Goal: Task Accomplishment & Management: Use online tool/utility

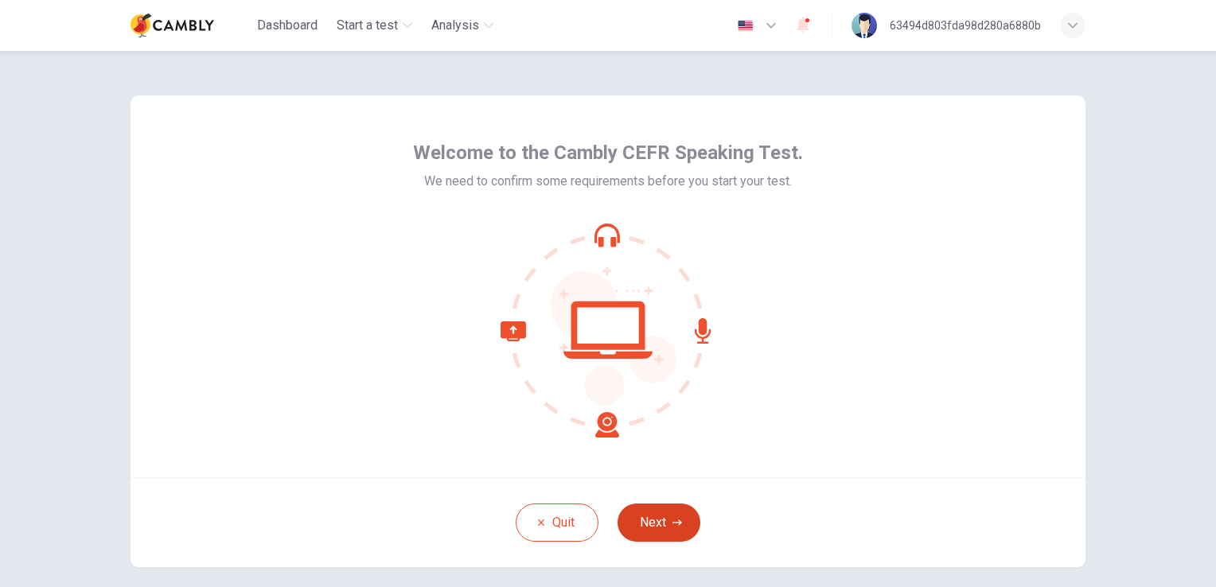
click at [655, 520] on button "Next" at bounding box center [658, 523] width 83 height 38
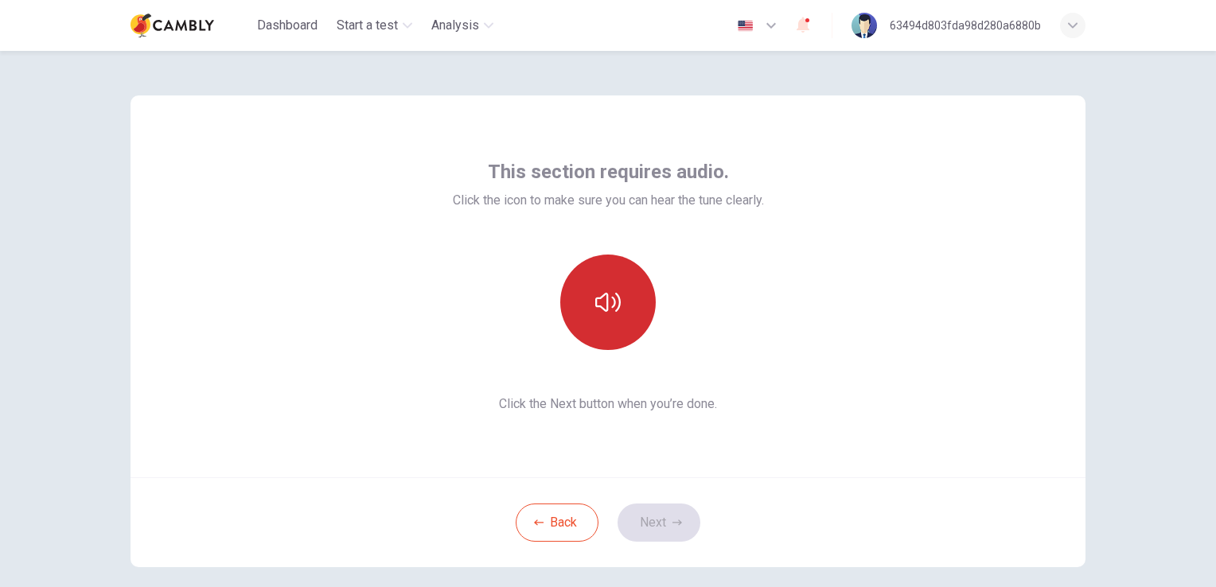
click at [595, 307] on icon "button" at bounding box center [607, 302] width 25 height 25
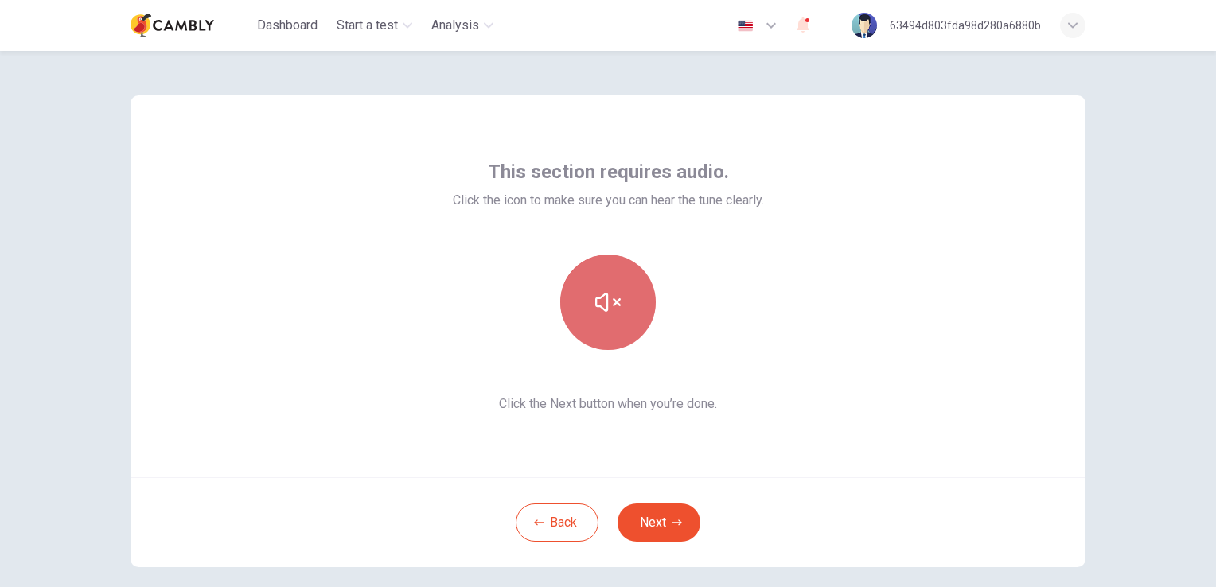
click at [595, 307] on icon "button" at bounding box center [607, 302] width 25 height 25
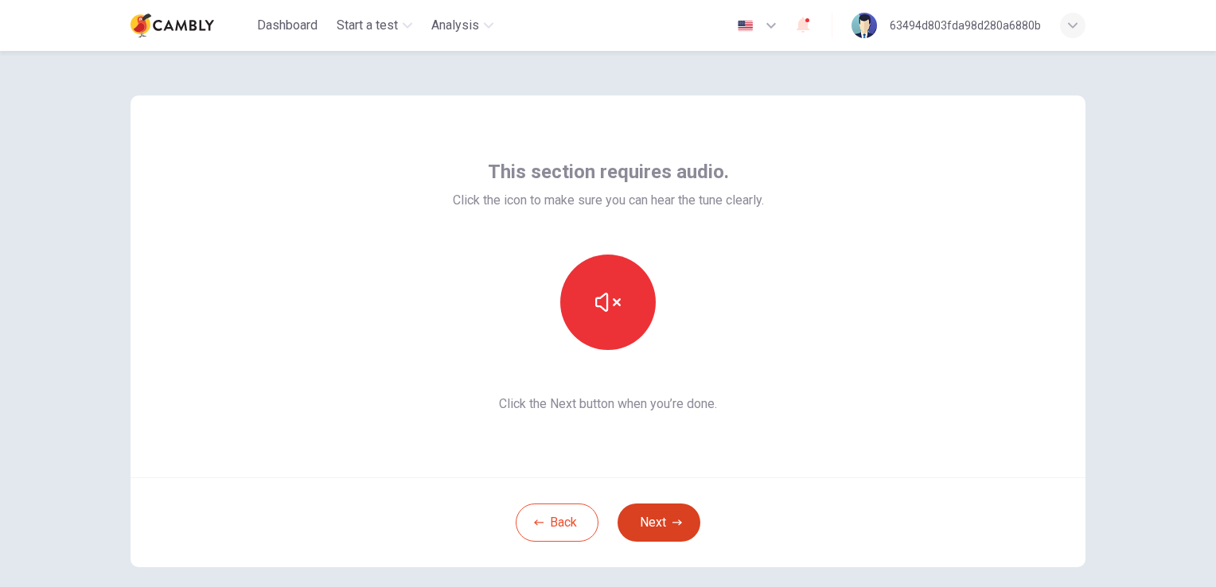
click at [656, 527] on button "Next" at bounding box center [658, 523] width 83 height 38
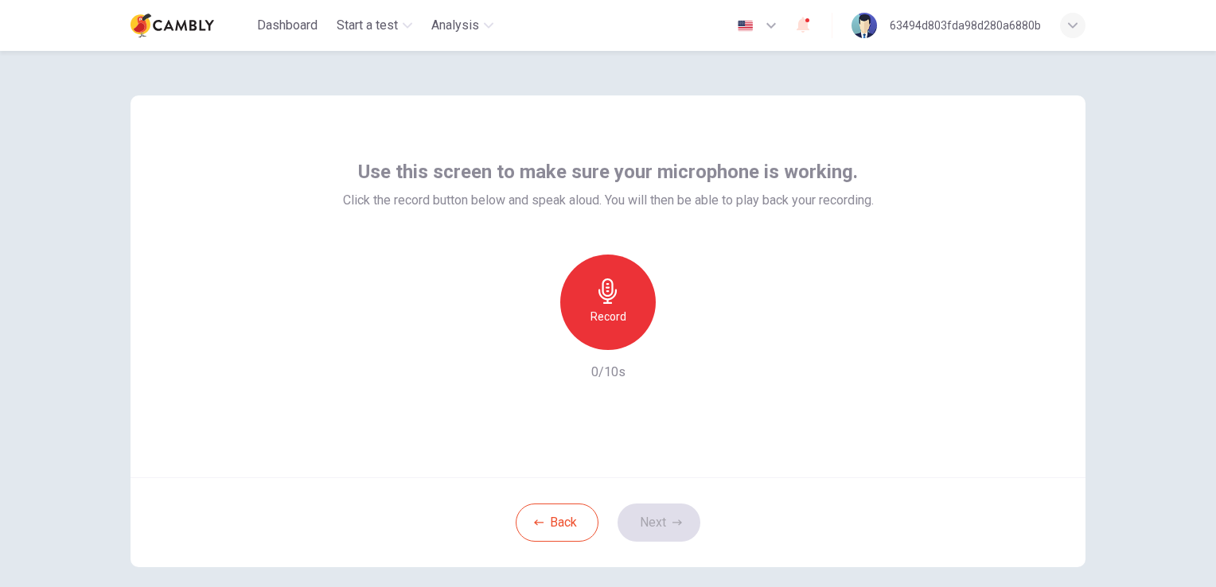
click at [600, 292] on icon "button" at bounding box center [607, 290] width 25 height 25
click at [644, 529] on button "Next" at bounding box center [658, 523] width 83 height 38
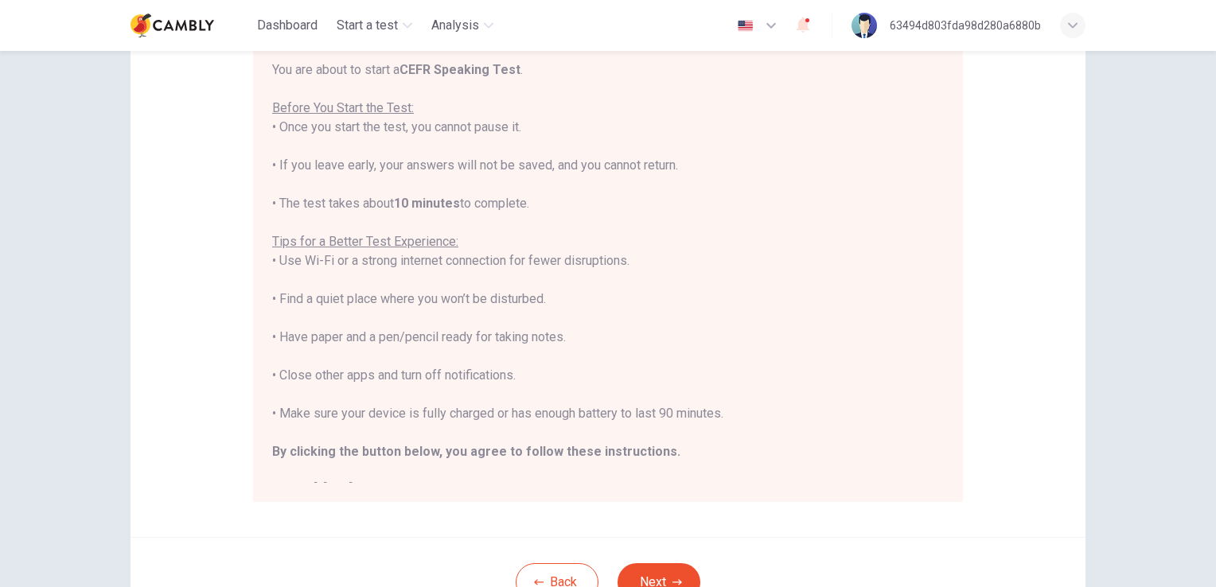
scroll to position [297, 0]
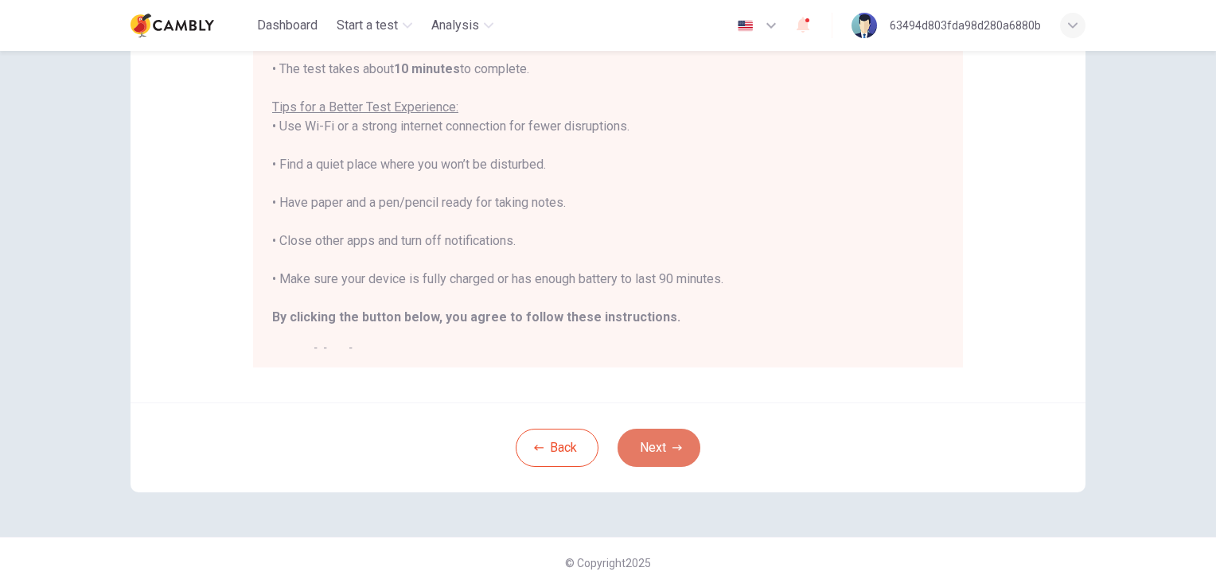
click at [655, 443] on button "Next" at bounding box center [658, 448] width 83 height 38
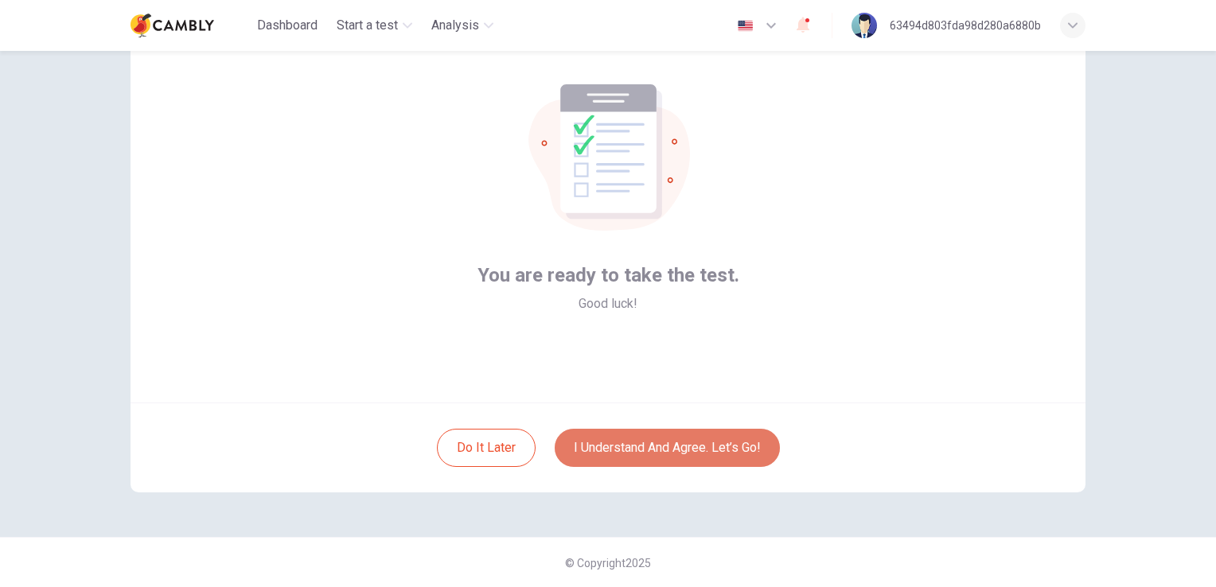
click at [655, 443] on button "I understand and agree. Let’s go!" at bounding box center [667, 448] width 225 height 38
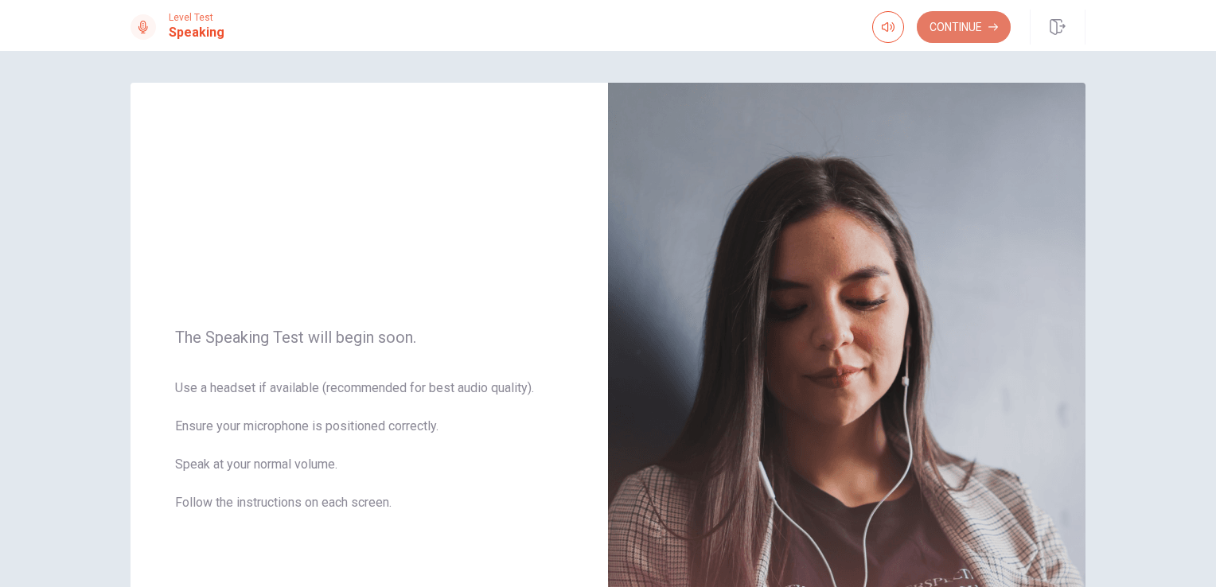
click at [943, 29] on button "Continue" at bounding box center [963, 27] width 94 height 32
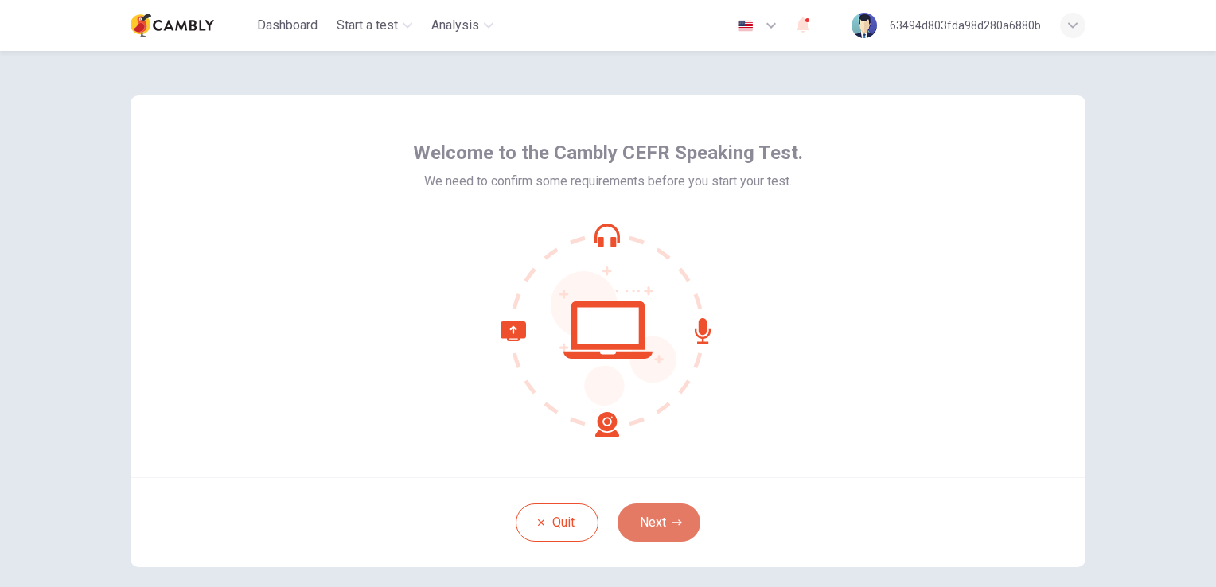
click at [656, 528] on button "Next" at bounding box center [658, 523] width 83 height 38
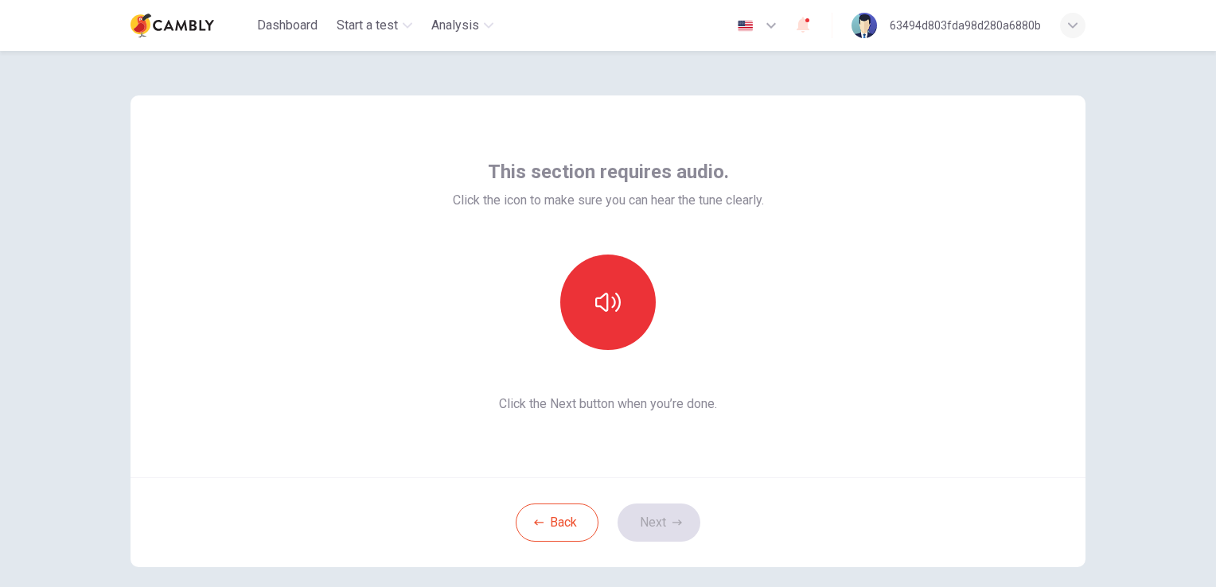
click at [638, 523] on div "Back Next" at bounding box center [607, 522] width 955 height 90
click at [586, 307] on button "button" at bounding box center [607, 302] width 95 height 95
click at [640, 523] on button "Next" at bounding box center [658, 523] width 83 height 38
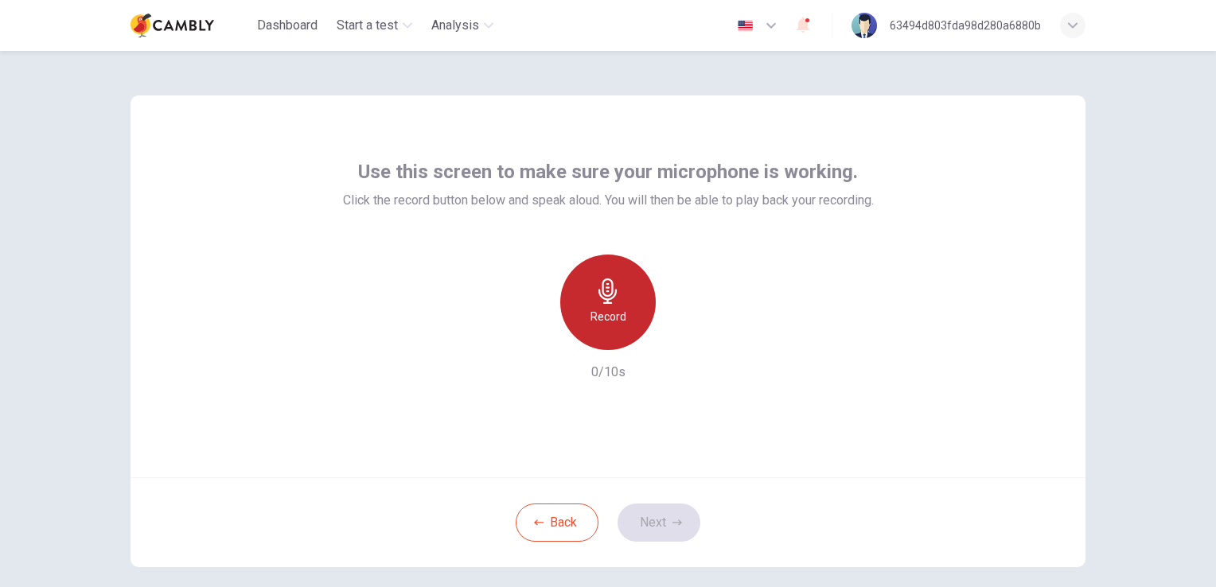
click at [605, 307] on h6 "Record" at bounding box center [608, 316] width 36 height 19
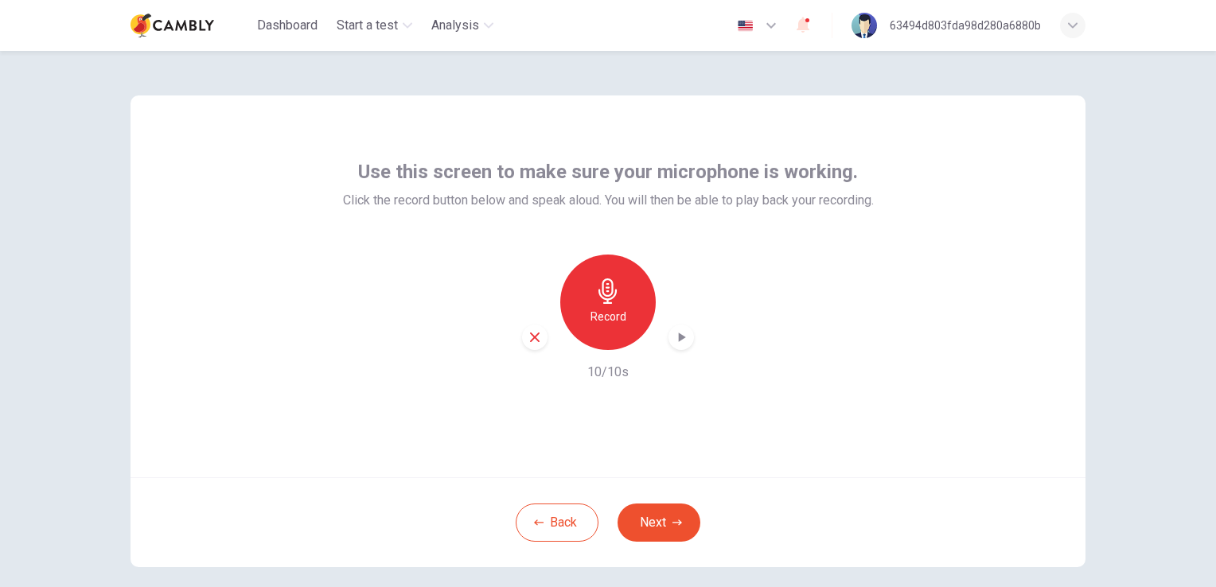
click at [603, 305] on div "Record" at bounding box center [607, 302] width 95 height 95
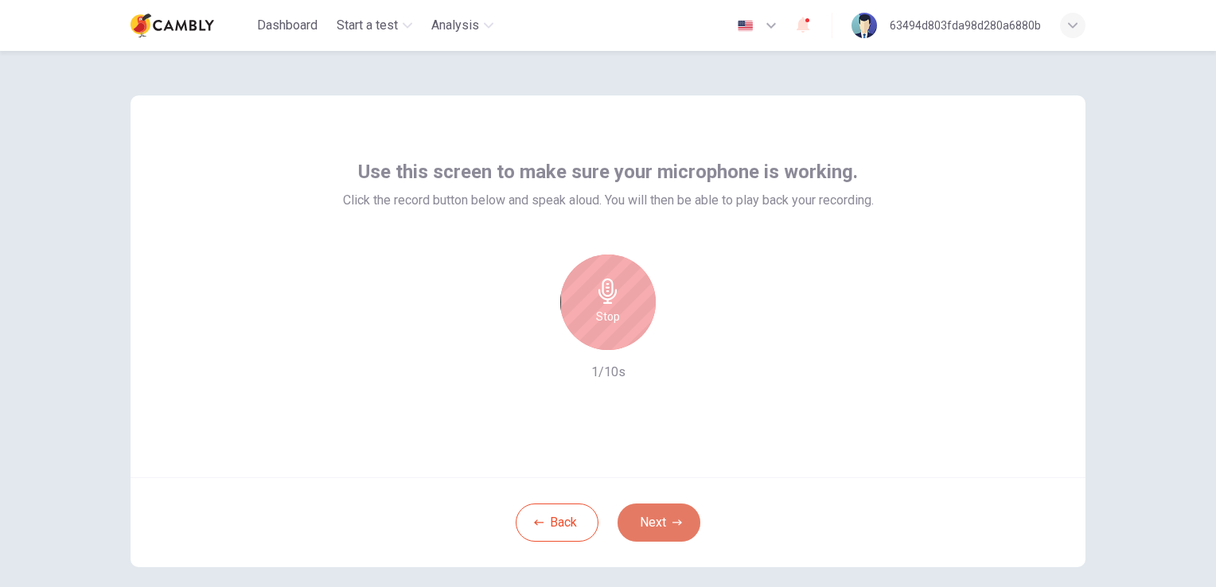
click at [642, 527] on button "Next" at bounding box center [658, 523] width 83 height 38
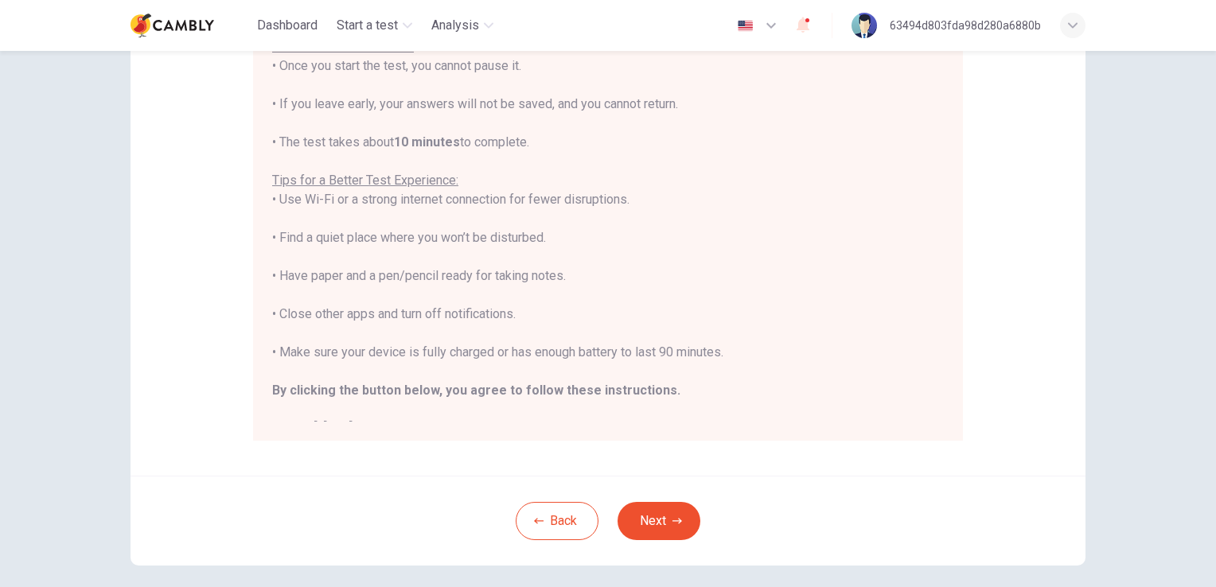
scroll to position [297, 0]
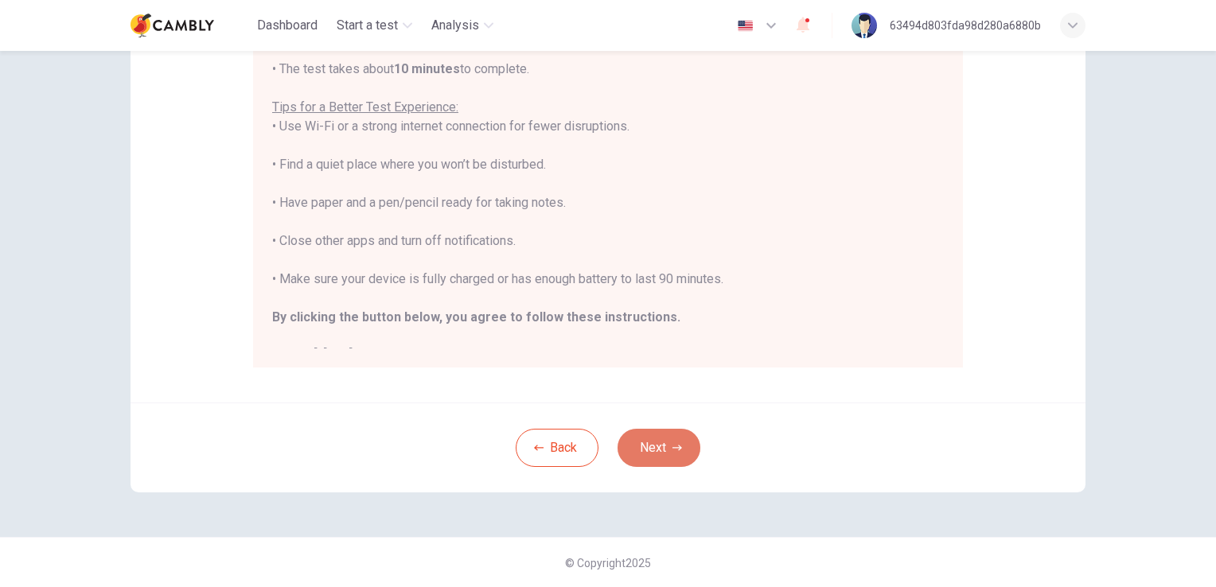
click at [669, 454] on button "Next" at bounding box center [658, 448] width 83 height 38
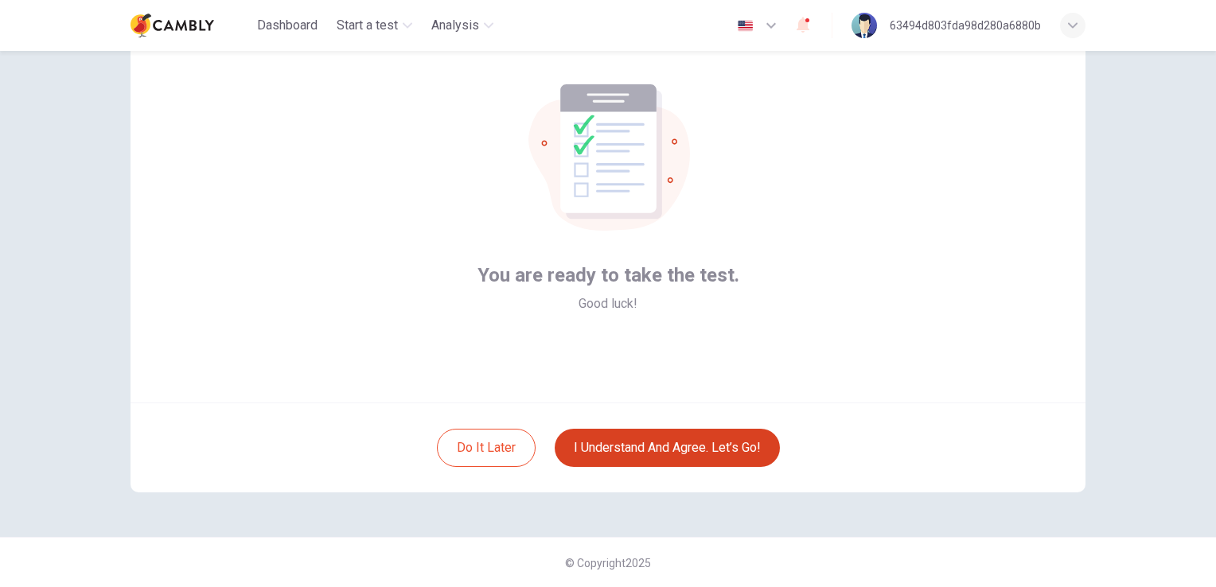
click at [669, 454] on button "I understand and agree. Let’s go!" at bounding box center [667, 448] width 225 height 38
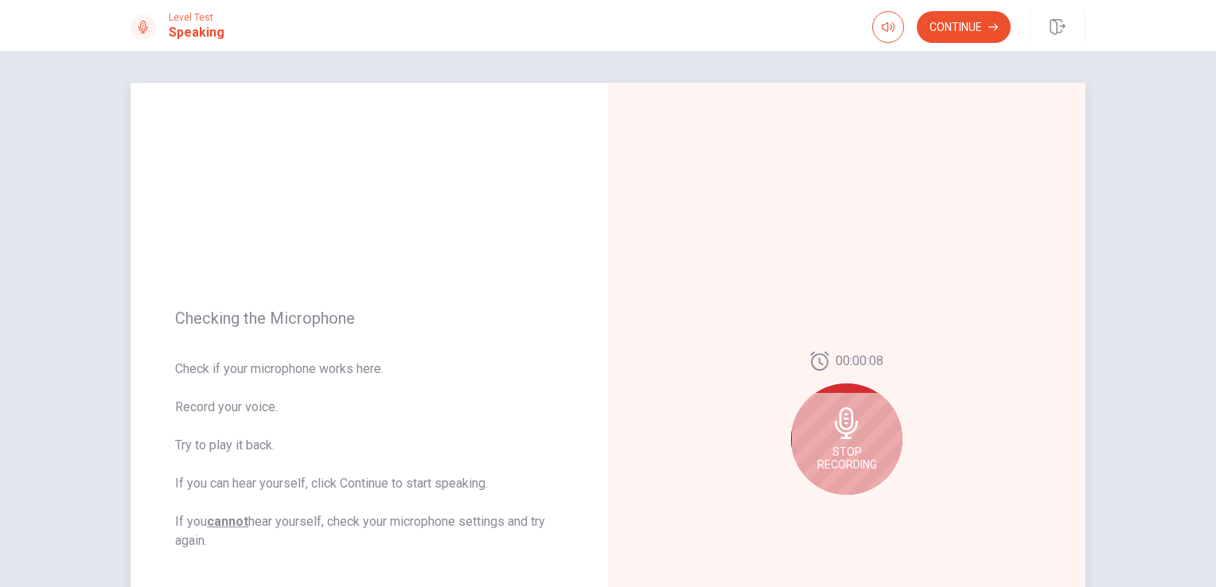
click at [851, 422] on div "Stop Recording" at bounding box center [846, 438] width 111 height 111
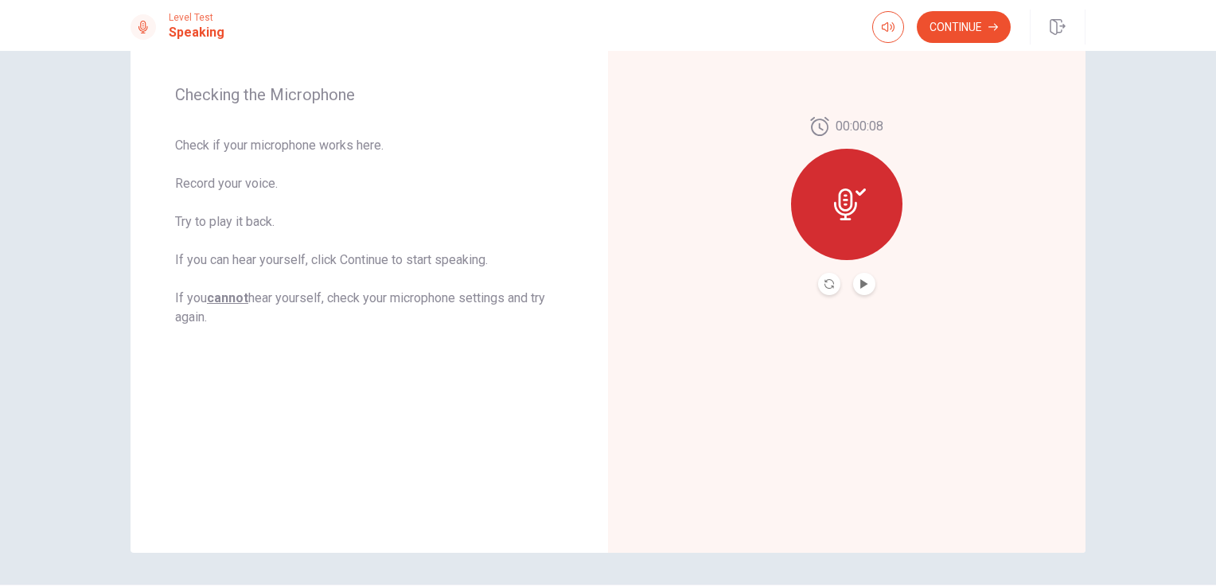
scroll to position [226, 0]
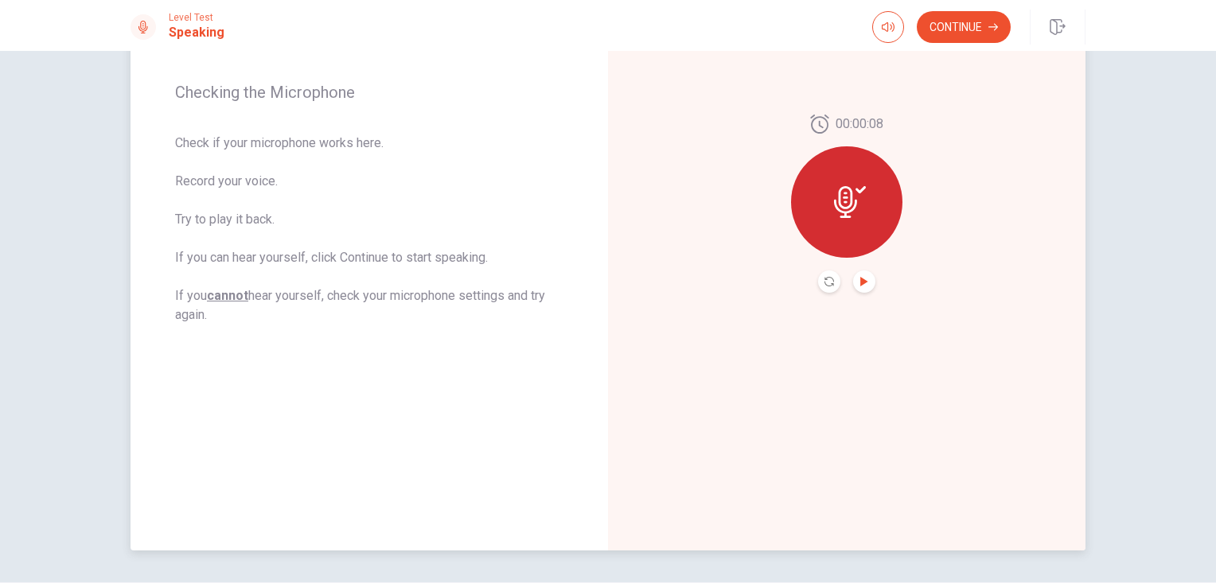
click at [862, 278] on icon "Play Audio" at bounding box center [864, 282] width 10 height 10
click at [955, 28] on button "Continue" at bounding box center [963, 27] width 94 height 32
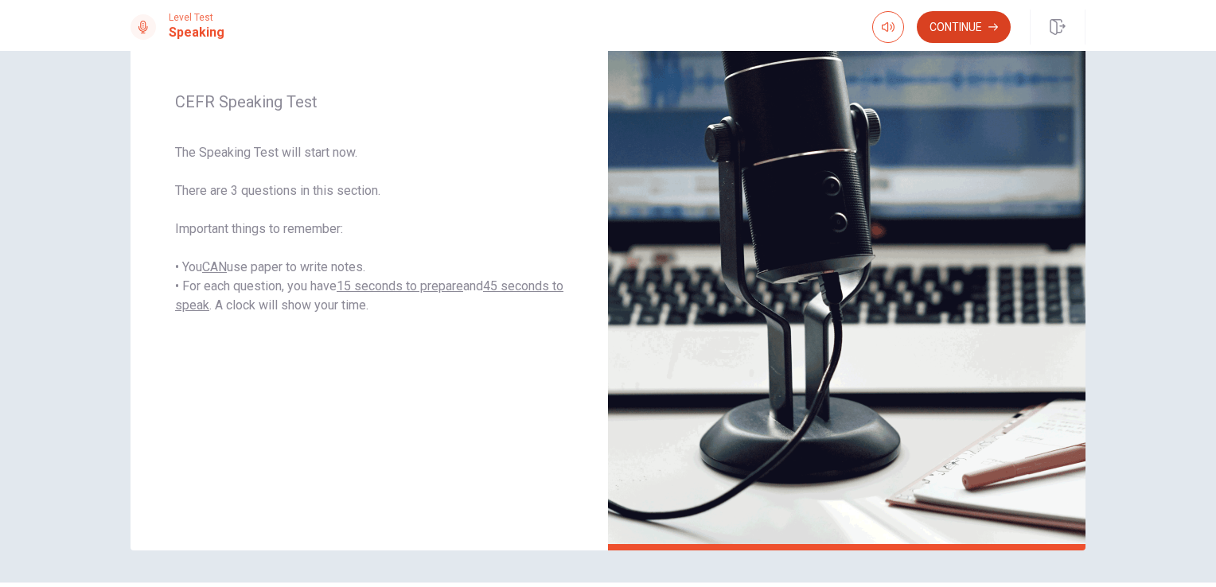
click at [955, 28] on button "Continue" at bounding box center [963, 27] width 94 height 32
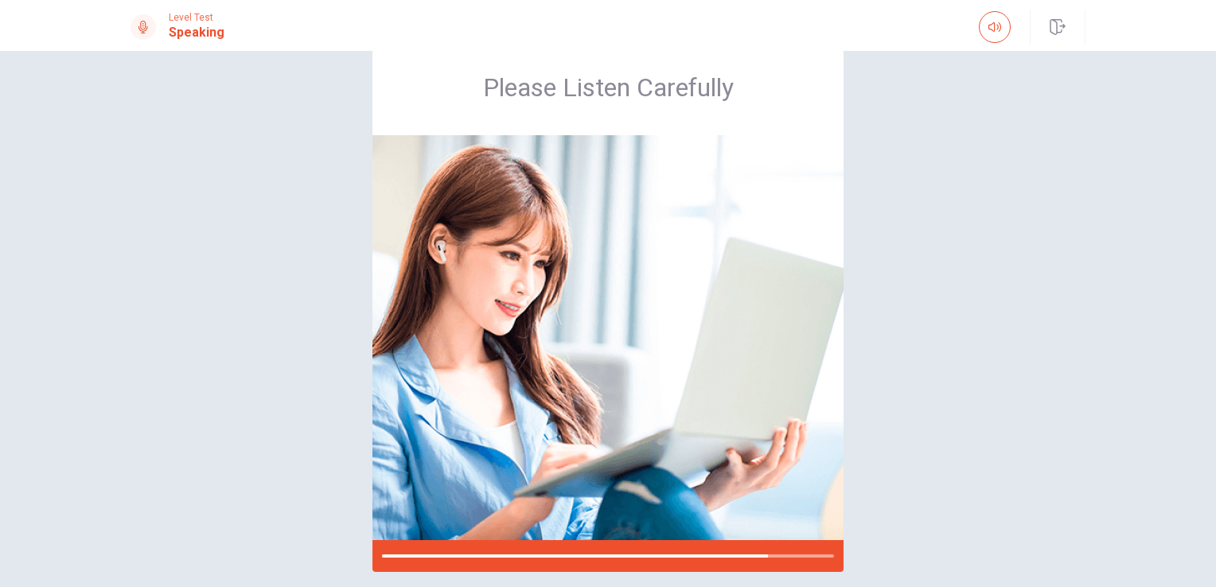
scroll to position [45, 0]
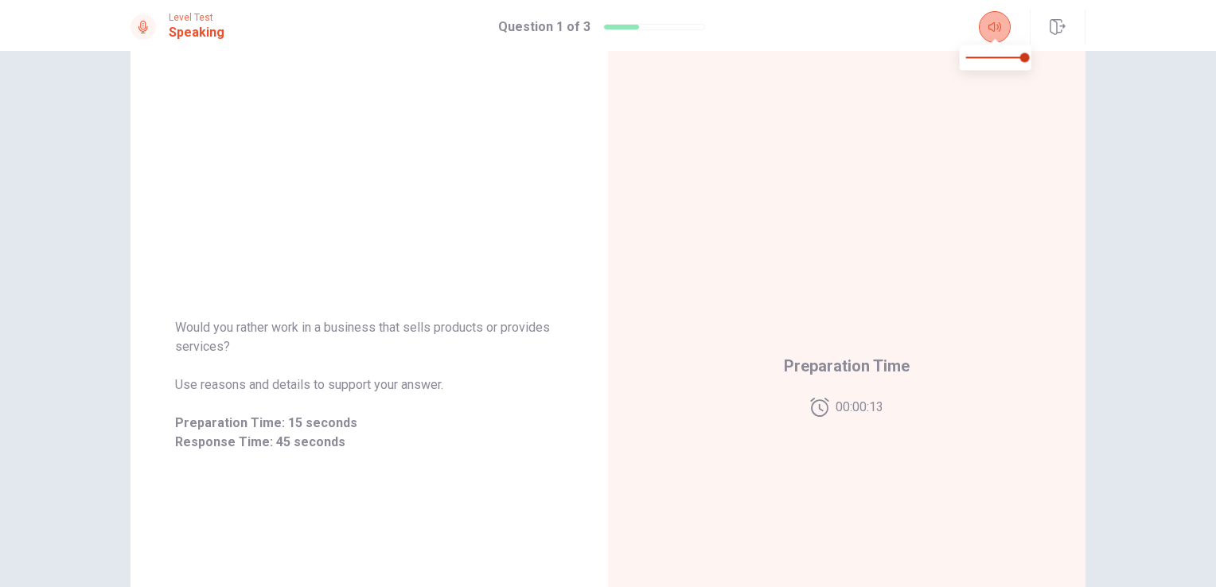
click at [995, 30] on icon "button" at bounding box center [994, 27] width 13 height 13
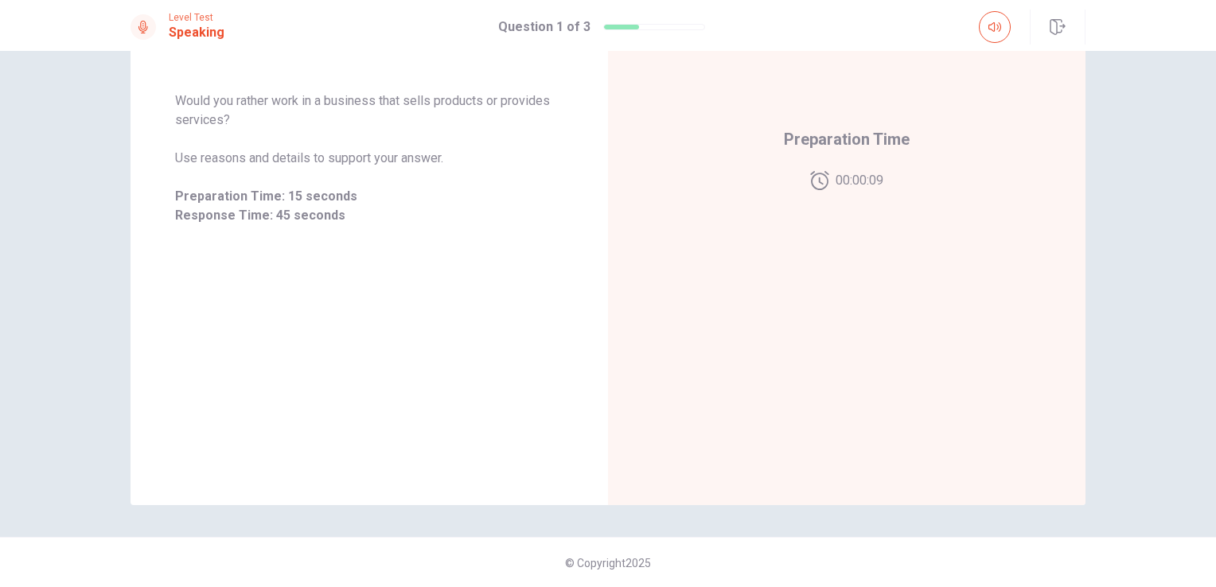
scroll to position [0, 0]
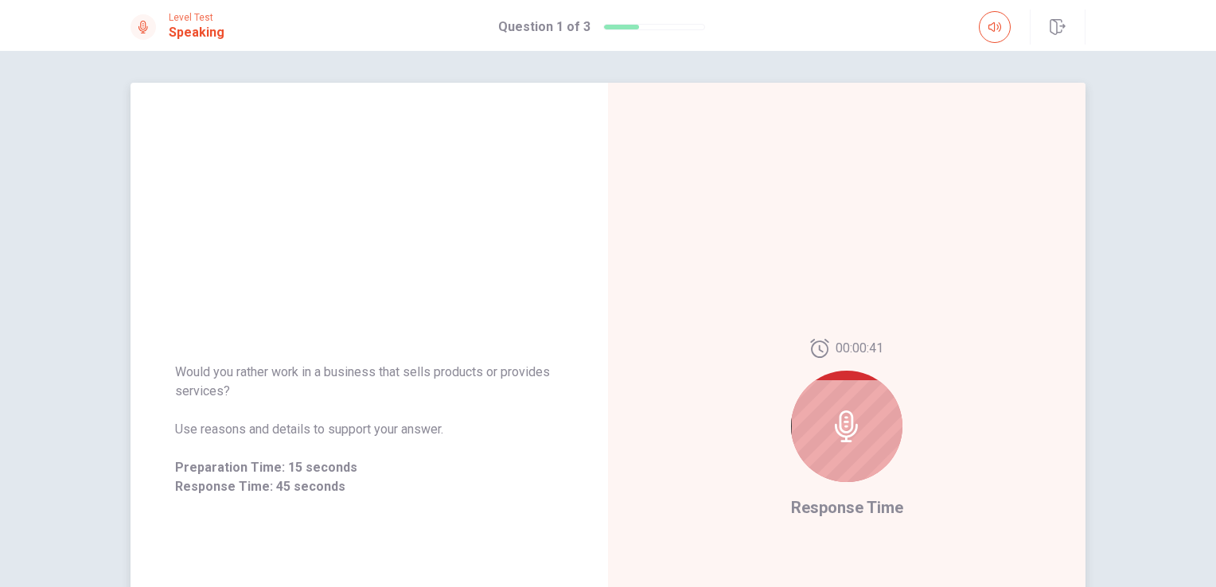
click at [851, 416] on icon at bounding box center [847, 427] width 32 height 32
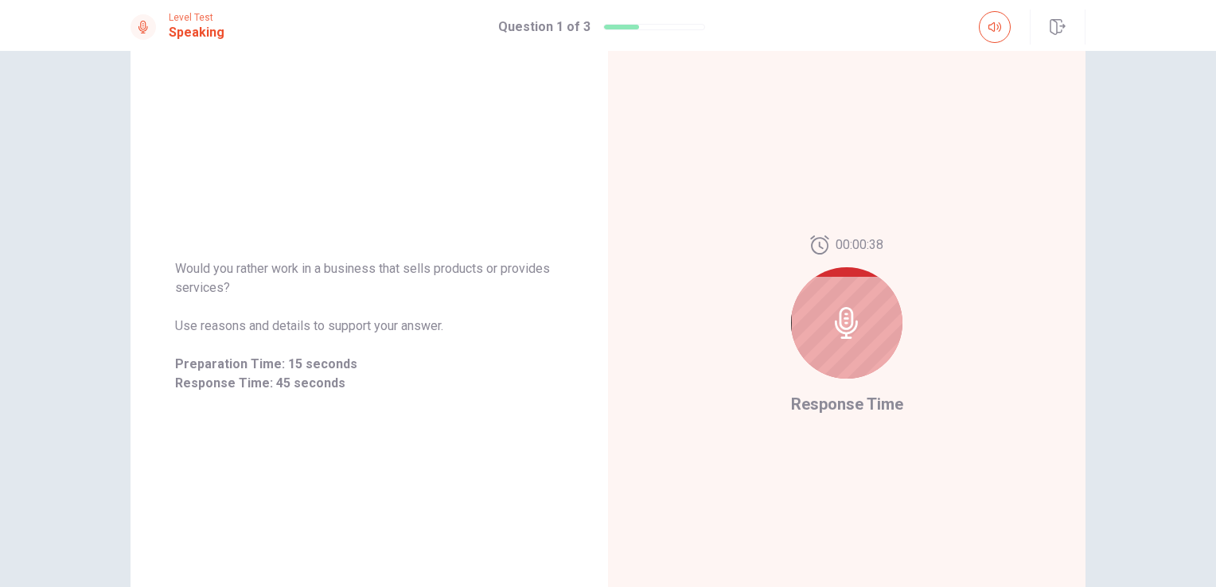
scroll to position [93, 0]
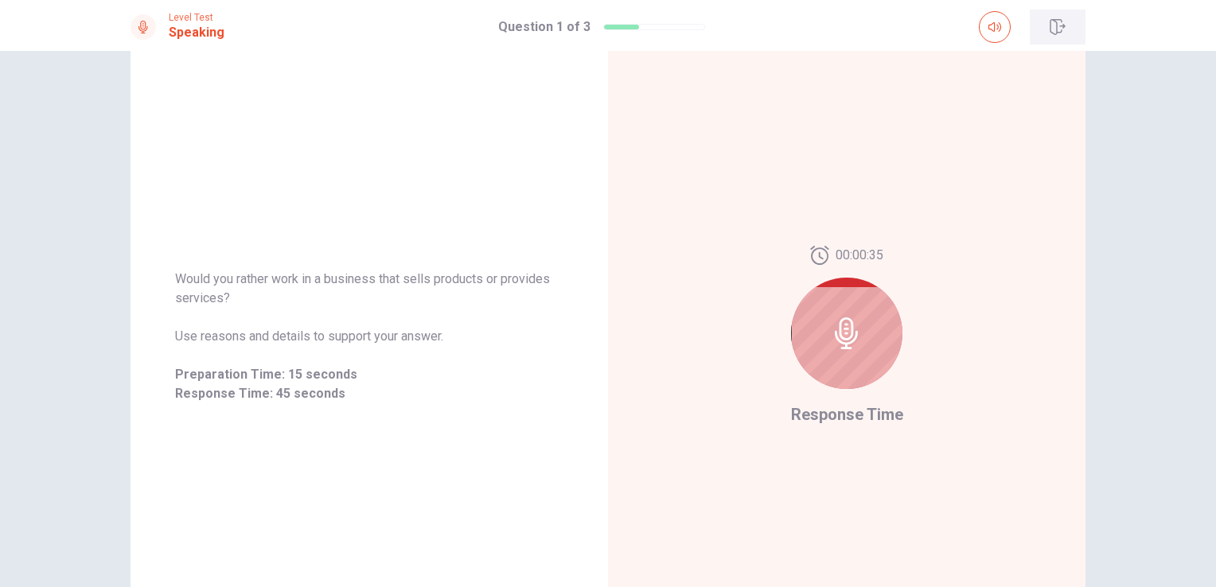
click at [1058, 32] on icon "button" at bounding box center [1056, 27] width 15 height 16
